Goal: Information Seeking & Learning: Compare options

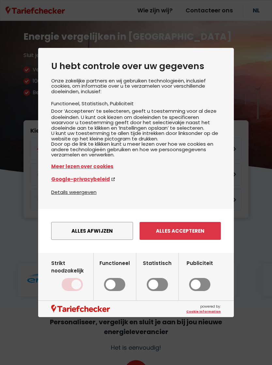
click at [71, 294] on div "Strikt noodzakelijk" at bounding box center [72, 276] width 42 height 35
click at [107, 240] on button "Alles afwijzen" at bounding box center [92, 231] width 82 height 18
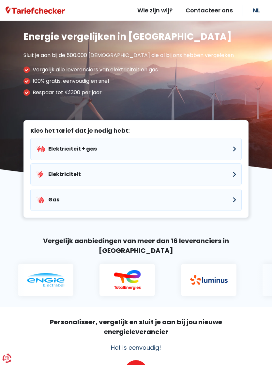
click at [165, 151] on button "Elektriciteit + gas" at bounding box center [135, 149] width 211 height 22
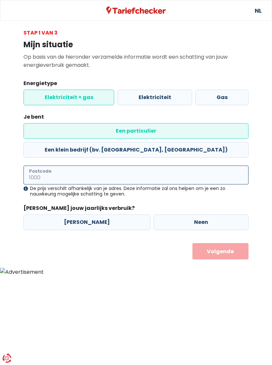
click at [86, 166] on input "Postcode" at bounding box center [135, 175] width 225 height 19
type input "2222"
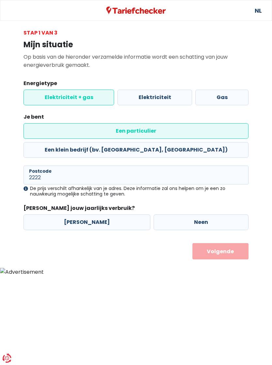
click at [104, 214] on label "Ja" at bounding box center [86, 222] width 127 height 16
click at [104, 214] on input "Ja" at bounding box center [86, 222] width 127 height 16
radio input "true"
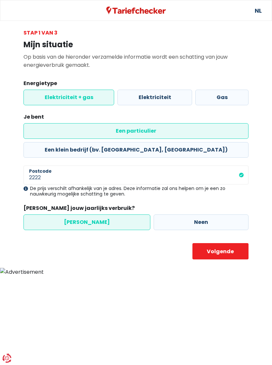
click at [215, 243] on button "Volgende" at bounding box center [220, 251] width 56 height 16
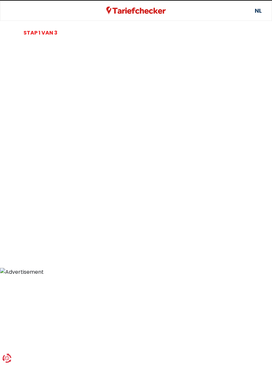
select select
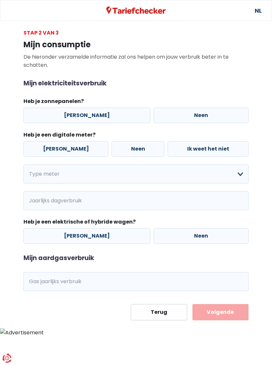
click at [99, 120] on label "Ja" at bounding box center [86, 116] width 127 height 16
click at [99, 120] on input "Ja" at bounding box center [86, 116] width 127 height 16
radio input "true"
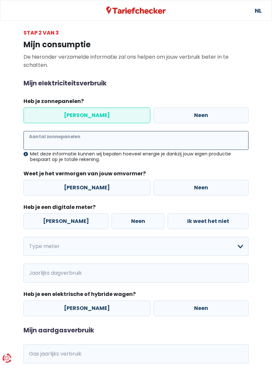
click at [103, 142] on input "Aantal zonnepanelen" at bounding box center [135, 140] width 225 height 19
type input "19"
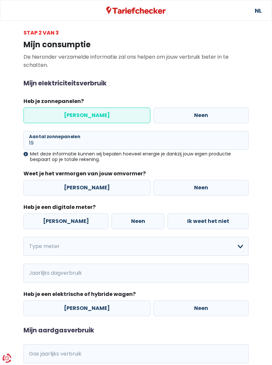
click at [107, 188] on label "Ja" at bounding box center [86, 188] width 127 height 16
click at [107, 188] on input "Ja" at bounding box center [86, 188] width 127 height 16
radio input "true"
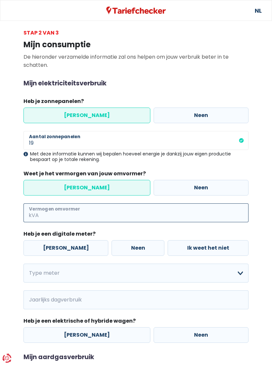
click at [88, 213] on input "Vermogen omvormer" at bounding box center [144, 212] width 208 height 19
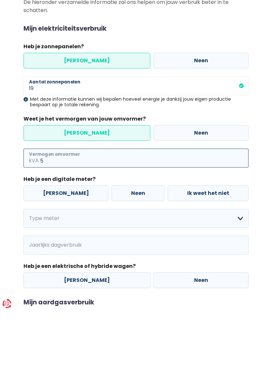
type input "5"
click at [72, 240] on label "Ja" at bounding box center [65, 248] width 85 height 16
click at [72, 240] on input "Ja" at bounding box center [65, 248] width 85 height 16
radio input "true"
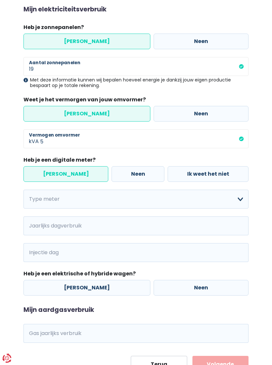
scroll to position [86, 0]
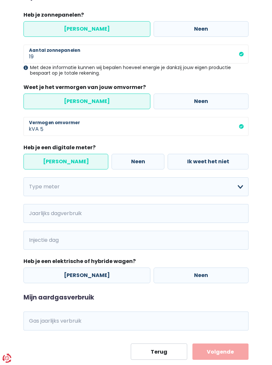
click at [196, 276] on label "Neen" at bounding box center [201, 276] width 95 height 16
click at [196, 276] on input "Neen" at bounding box center [201, 276] width 95 height 16
radio input "true"
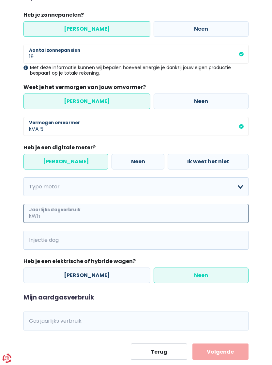
click at [144, 213] on input "Jaarlijks dagverbruik" at bounding box center [144, 213] width 207 height 19
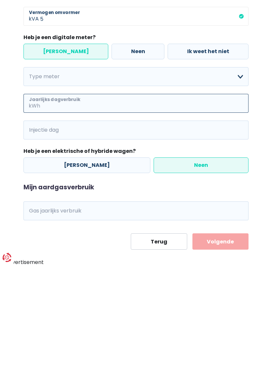
scroll to position [96, 0]
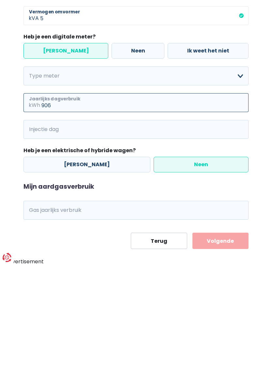
type input "906"
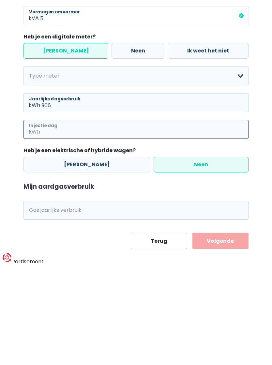
click at [99, 221] on input "Injectie dag" at bounding box center [144, 230] width 207 height 19
type input "352"
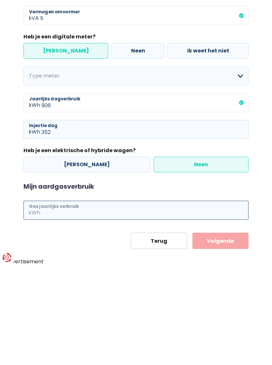
click at [158, 302] on input "Gas jaarlijks verbruik" at bounding box center [144, 311] width 207 height 19
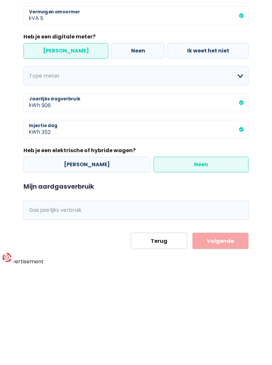
click at [66, 144] on label "Ja" at bounding box center [65, 152] width 85 height 16
click at [66, 144] on input "Ja" at bounding box center [65, 152] width 85 height 16
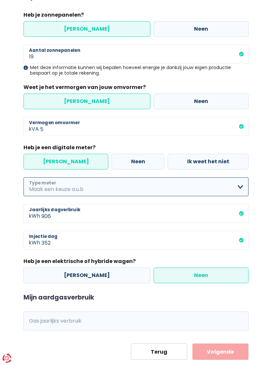
click at [241, 187] on select "Enkelvoudig Tweevoudig Enkelvoudig + uitsluitend nachttarief Tweevoudig + uitsl…" at bounding box center [135, 186] width 225 height 19
select select "day_night_bi_hourly"
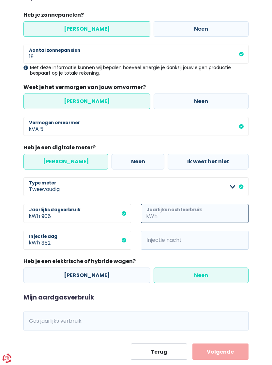
click at [199, 214] on input "Jaarlijks nachtverbruik" at bounding box center [204, 213] width 90 height 19
type input "2135"
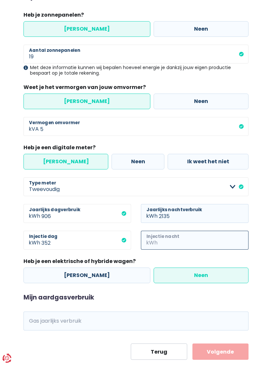
click at [187, 238] on input "Injectie nacht" at bounding box center [204, 240] width 90 height 19
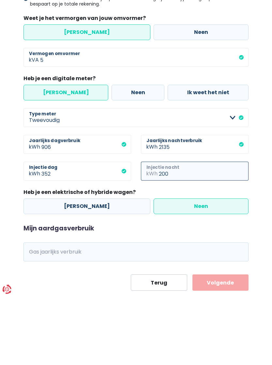
click at [248, 231] on input "200" at bounding box center [204, 240] width 90 height 19
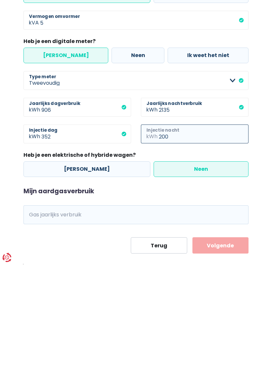
scroll to position [94, 0]
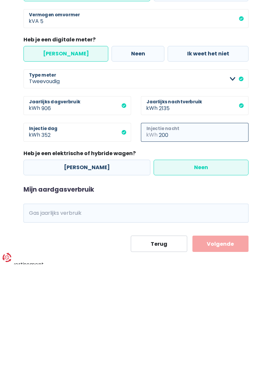
type input "200"
click at [205, 260] on label "Neen" at bounding box center [201, 268] width 95 height 16
click at [205, 260] on input "Neen" at bounding box center [201, 268] width 95 height 16
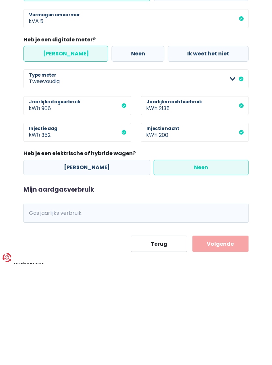
scroll to position [86, 0]
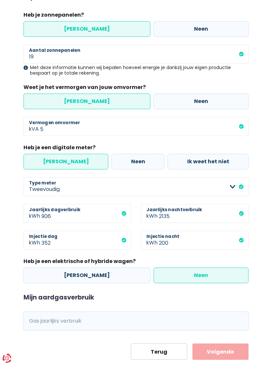
click at [185, 275] on label "Neen" at bounding box center [201, 276] width 95 height 16
click at [185, 275] on input "Neen" at bounding box center [201, 276] width 95 height 16
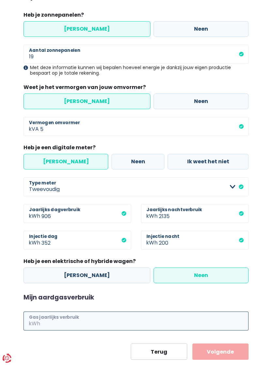
click at [151, 327] on input "Gas jaarlijks verbruik" at bounding box center [144, 321] width 207 height 19
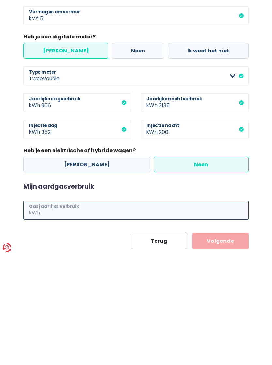
scroll to position [96, 0]
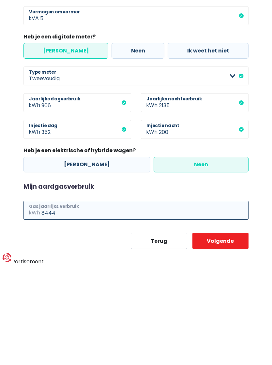
type input "8444"
click at [233, 333] on button "Volgende" at bounding box center [220, 341] width 56 height 16
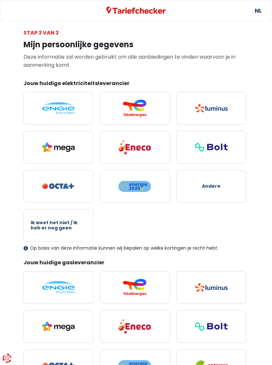
click at [74, 105] on img at bounding box center [58, 108] width 33 height 12
click at [74, 105] on input "radio" at bounding box center [58, 108] width 70 height 33
radio input "true"
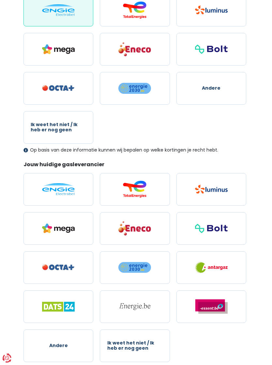
scroll to position [98, 0]
click at [79, 191] on label at bounding box center [58, 189] width 70 height 33
click at [79, 191] on input "radio" at bounding box center [58, 189] width 70 height 33
radio input "true"
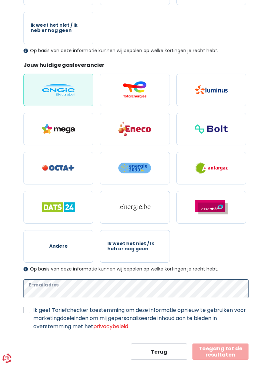
scroll to position [208, 0]
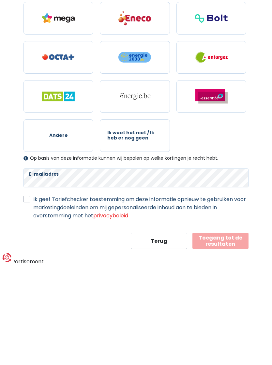
click at [28, 200] on form "Jouw huidige elektriciteitsleverancier Andere Ik weet het niet / Ik heb er nog …" at bounding box center [135, 111] width 225 height 478
click at [33, 296] on label "Ik geef Tariefchecker toestemming om deze informatie opnieuw te gebruiken voor …" at bounding box center [140, 308] width 215 height 24
click at [29, 296] on input "Ik geef Tariefchecker toestemming om deze informatie opnieuw te gebruiken voor …" at bounding box center [26, 299] width 7 height 7
checkbox input "true"
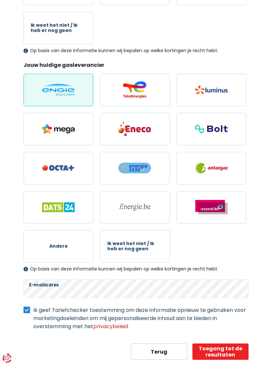
click at [271, 217] on main "Stap 3 van 3 Mijn persoonlijke gegevens Deze informatie zal worden gebruikt om …" at bounding box center [136, 95] width 272 height 529
click at [235, 352] on button "Toegang tot de resultaten" at bounding box center [220, 352] width 56 height 16
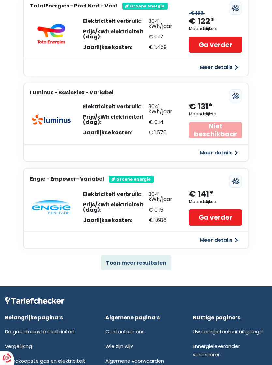
scroll to position [290, 0]
click at [160, 259] on button "Toon meer resultaten" at bounding box center [136, 263] width 70 height 15
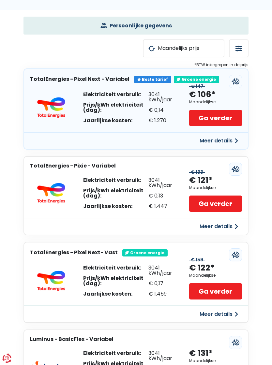
scroll to position [0, 0]
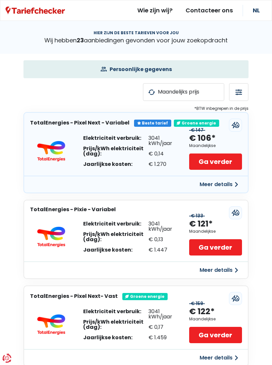
click at [229, 186] on button "Meer details" at bounding box center [219, 185] width 46 height 12
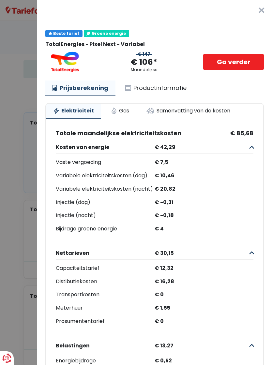
click at [144, 92] on link "Productinformatie" at bounding box center [156, 88] width 76 height 15
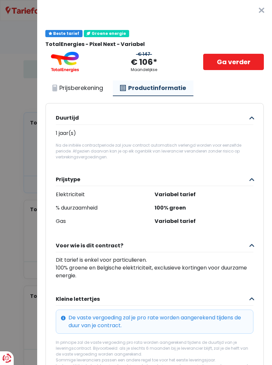
click at [263, 13] on button "×" at bounding box center [261, 10] width 21 height 21
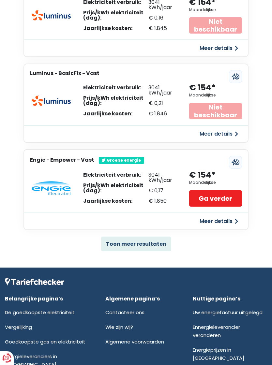
scroll to position [1180, 0]
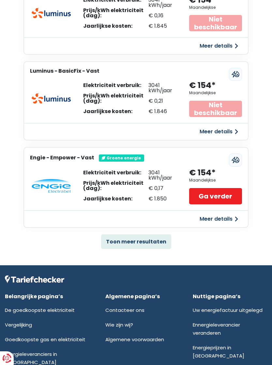
click at [162, 237] on button "Toon meer resultaten" at bounding box center [136, 241] width 70 height 15
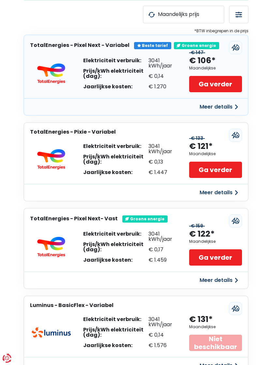
scroll to position [0, 0]
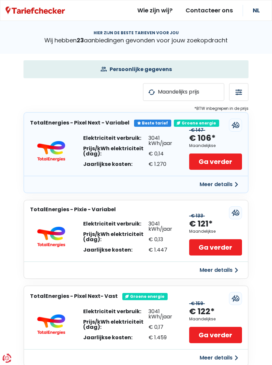
click at [226, 185] on button "Meer details" at bounding box center [219, 185] width 46 height 12
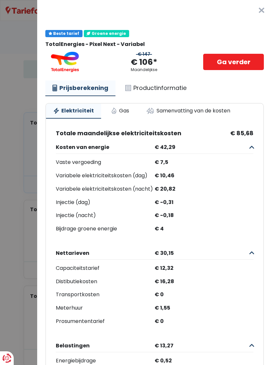
click at [165, 90] on link "Productinformatie" at bounding box center [156, 88] width 76 height 15
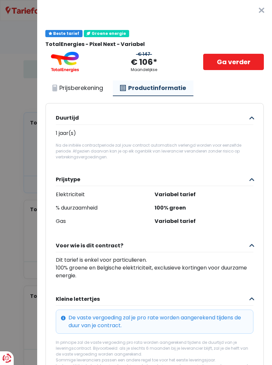
click at [240, 63] on link "Ga verder" at bounding box center [233, 62] width 61 height 16
click at [245, 58] on link "Ga verder" at bounding box center [233, 62] width 61 height 16
click at [264, 14] on button "×" at bounding box center [261, 10] width 21 height 21
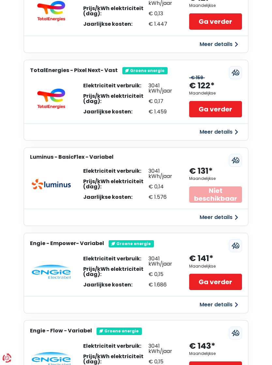
scroll to position [226, 0]
click at [219, 305] on button "Meer details" at bounding box center [219, 305] width 46 height 12
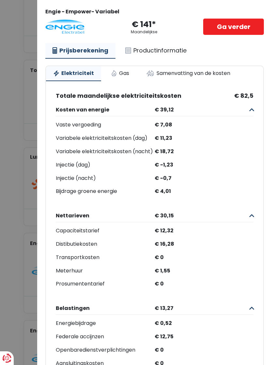
scroll to position [17, 0]
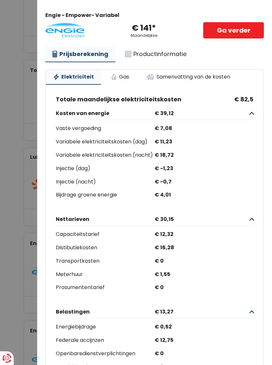
click at [121, 75] on link "Gas" at bounding box center [120, 77] width 33 height 14
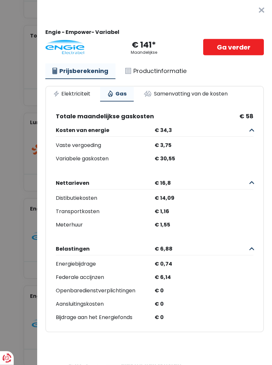
scroll to position [248, 0]
click at [205, 88] on link "Samenvatting van de kosten" at bounding box center [185, 94] width 98 height 14
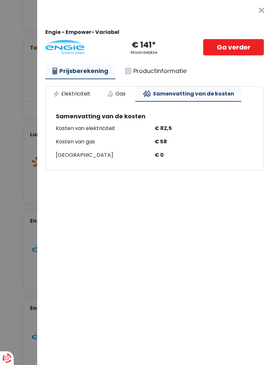
click at [244, 47] on link "Ga verder" at bounding box center [233, 47] width 61 height 16
click at [261, 10] on button "×" at bounding box center [261, 10] width 21 height 21
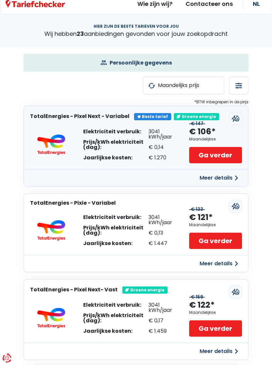
scroll to position [0, 0]
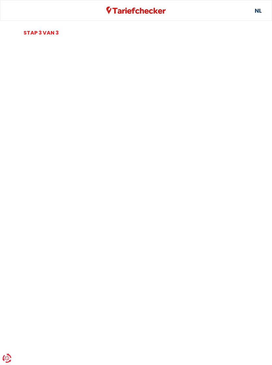
scroll to position [86, 0]
select select "day_night_bi_hourly"
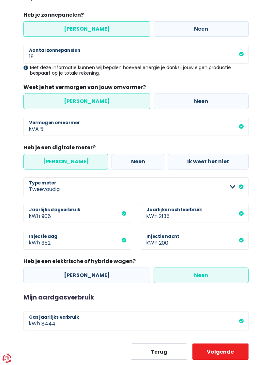
scroll to position [92, 0]
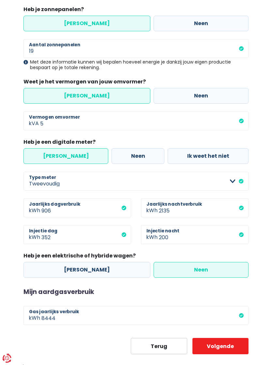
click at [165, 341] on button "Terug" at bounding box center [159, 346] width 56 height 16
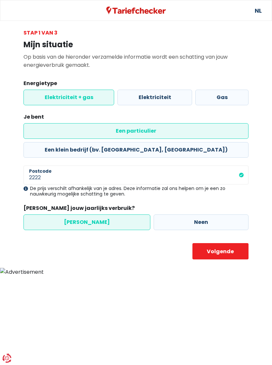
select select "day_night_bi_hourly"
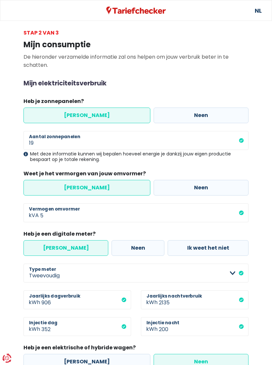
scroll to position [92, 0]
